Goal: Task Accomplishment & Management: Manage account settings

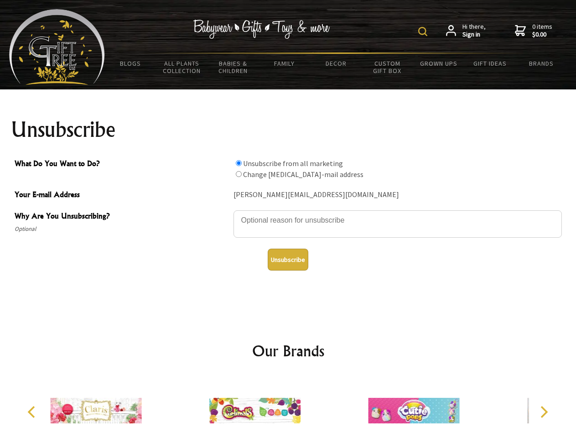
click at [424, 31] on img at bounding box center [422, 31] width 9 height 9
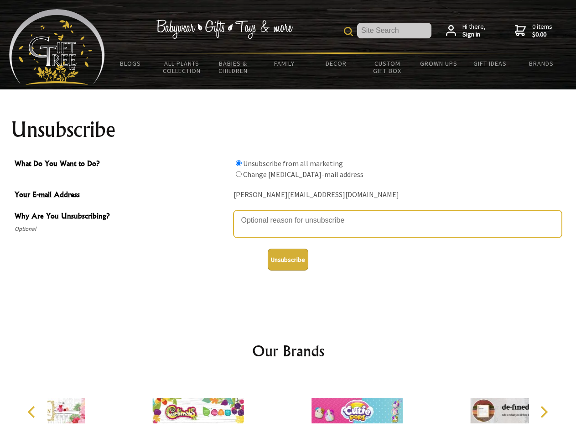
click at [288, 213] on textarea "Why Are You Unsubscribing?" at bounding box center [397, 223] width 328 height 27
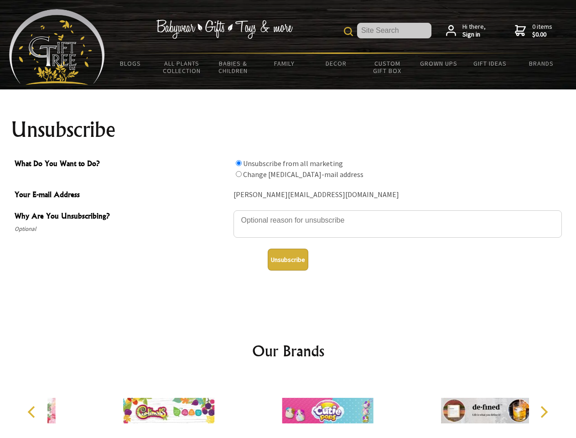
click at [238, 163] on input "What Do You Want to Do?" at bounding box center [239, 163] width 6 height 6
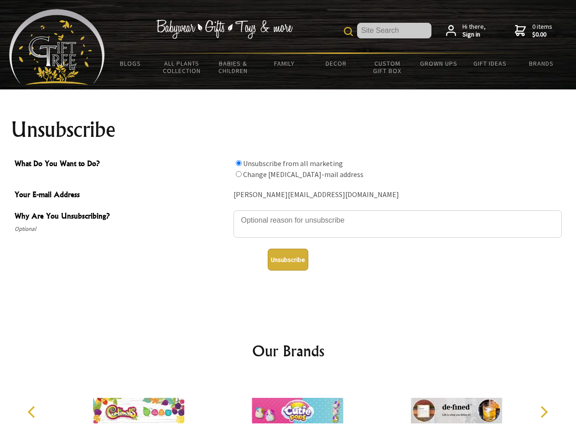
click at [238, 174] on input "What Do You Want to Do?" at bounding box center [239, 174] width 6 height 6
radio input "true"
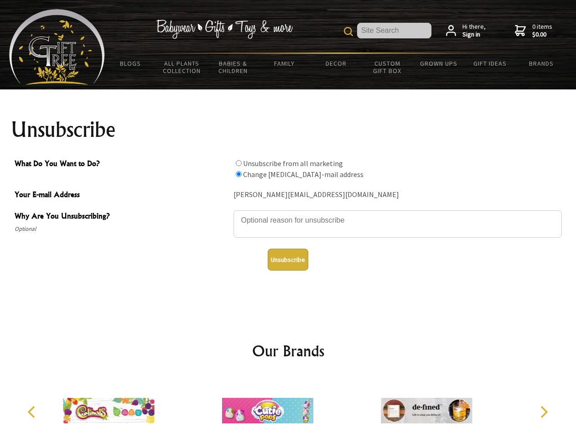
click at [288, 259] on button "Unsubscribe" at bounding box center [288, 259] width 41 height 22
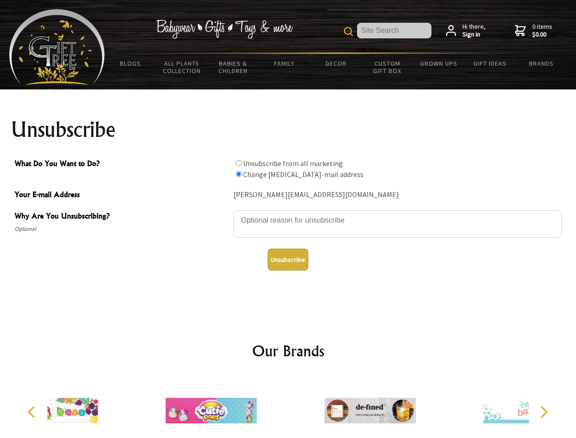
click at [290, 407] on div at bounding box center [369, 411] width 159 height 71
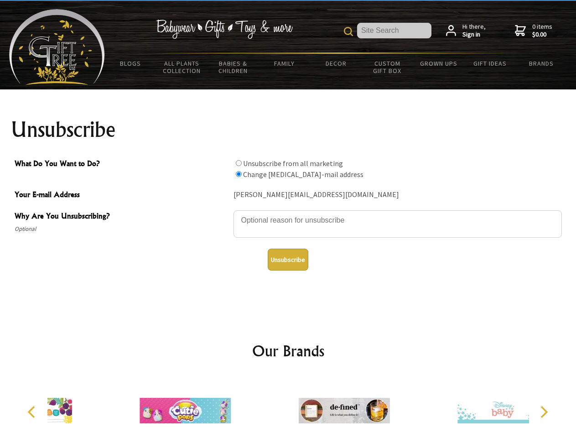
click at [33, 412] on icon "Previous" at bounding box center [32, 412] width 12 height 12
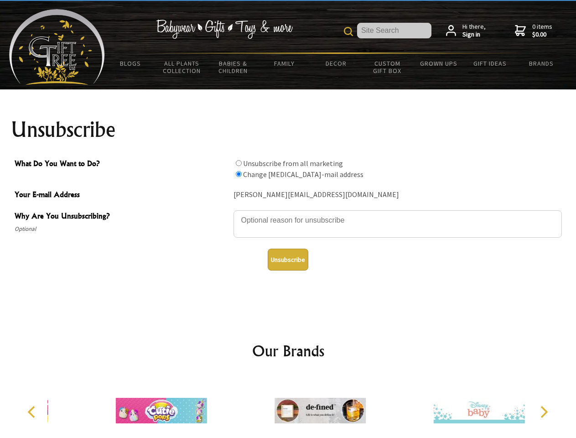
click at [544, 412] on icon "Next" at bounding box center [543, 412] width 12 height 12
